Goal: Information Seeking & Learning: Learn about a topic

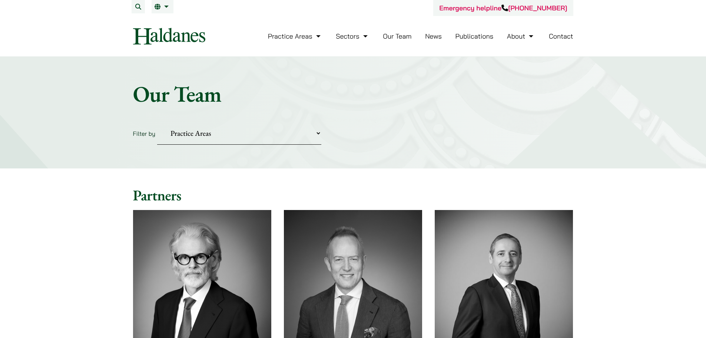
scroll to position [1075, 0]
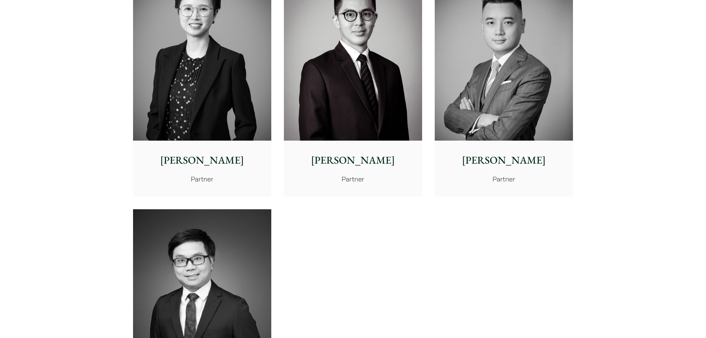
scroll to position [1409, 0]
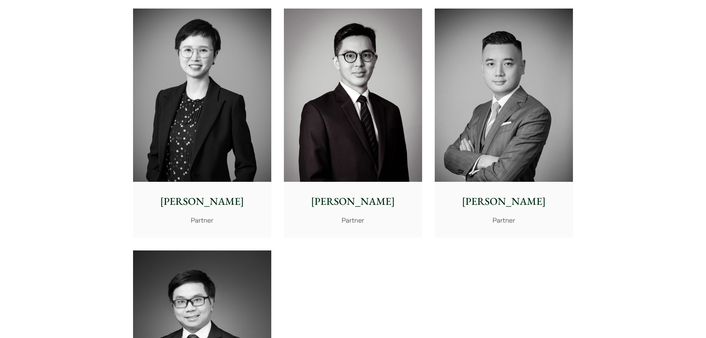
click at [360, 184] on div "Kenley Mak Partner" at bounding box center [353, 209] width 138 height 55
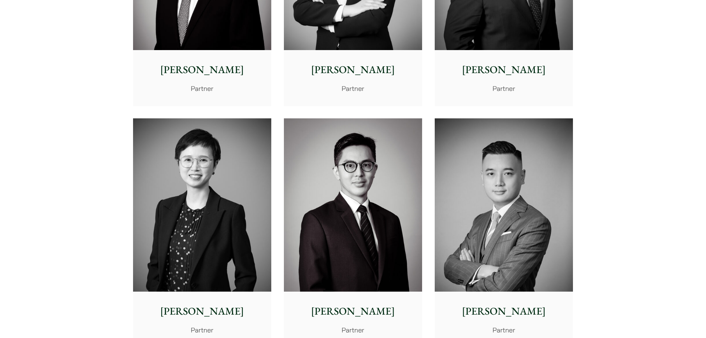
scroll to position [1297, 0]
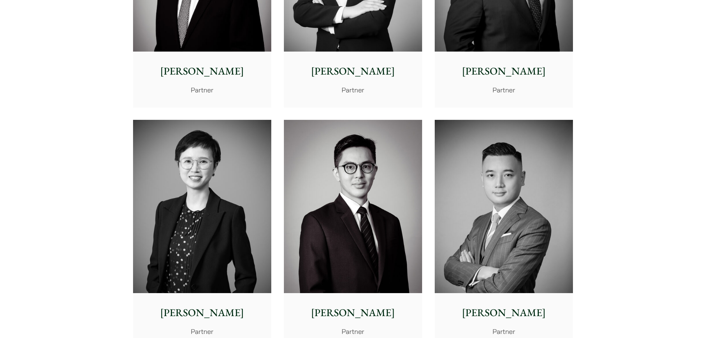
click at [562, 161] on img at bounding box center [504, 206] width 138 height 173
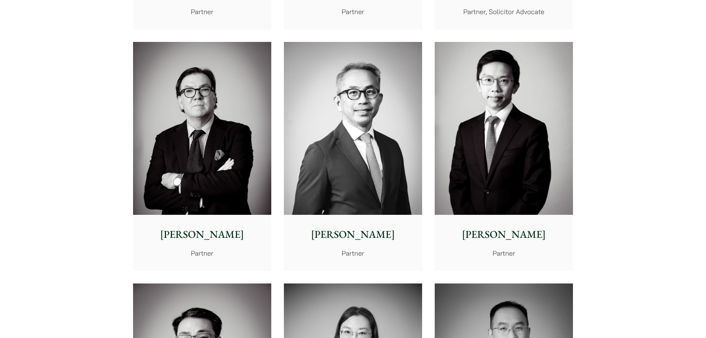
scroll to position [890, 0]
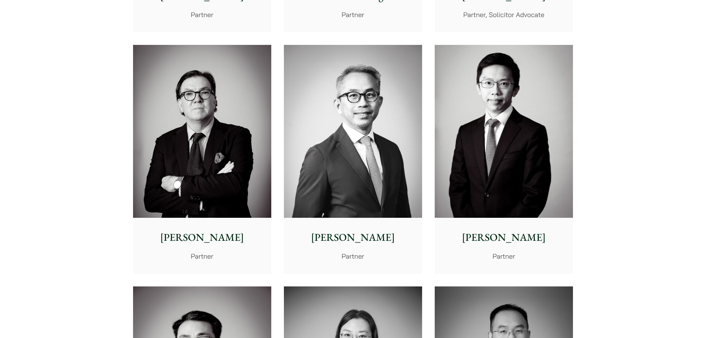
click at [479, 135] on img at bounding box center [504, 131] width 138 height 173
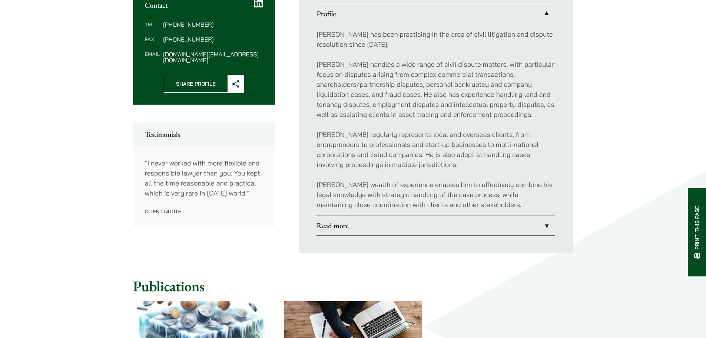
scroll to position [297, 0]
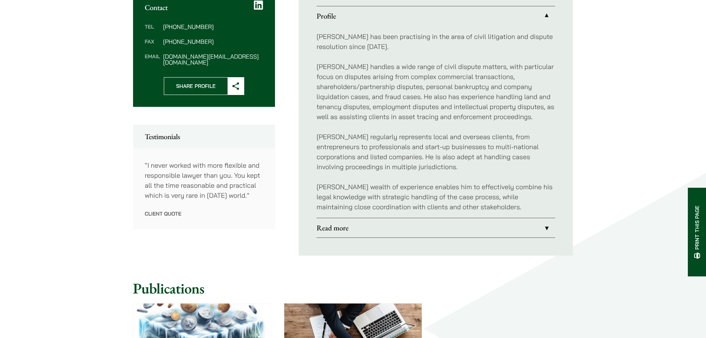
click at [401, 220] on link "Read more" at bounding box center [436, 227] width 239 height 19
